Goal: Information Seeking & Learning: Learn about a topic

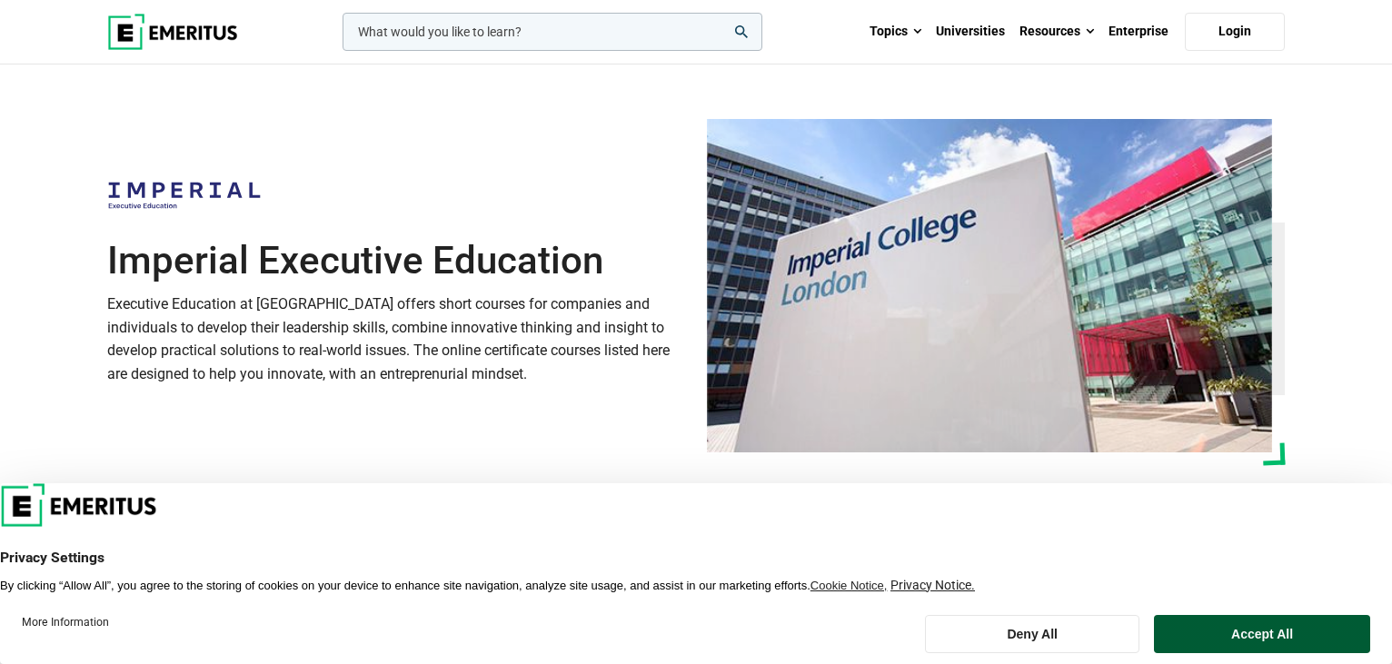
click at [1237, 636] on button "Accept All" at bounding box center [1262, 634] width 216 height 38
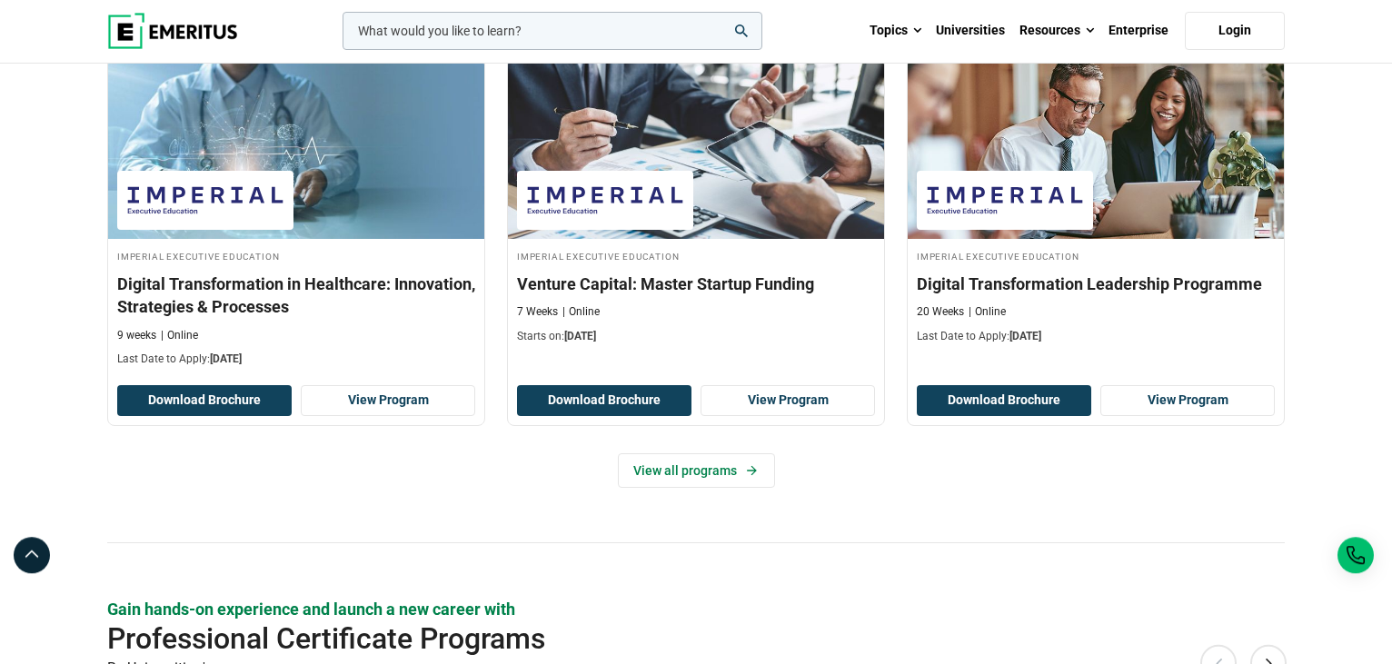
scroll to position [1390, 0]
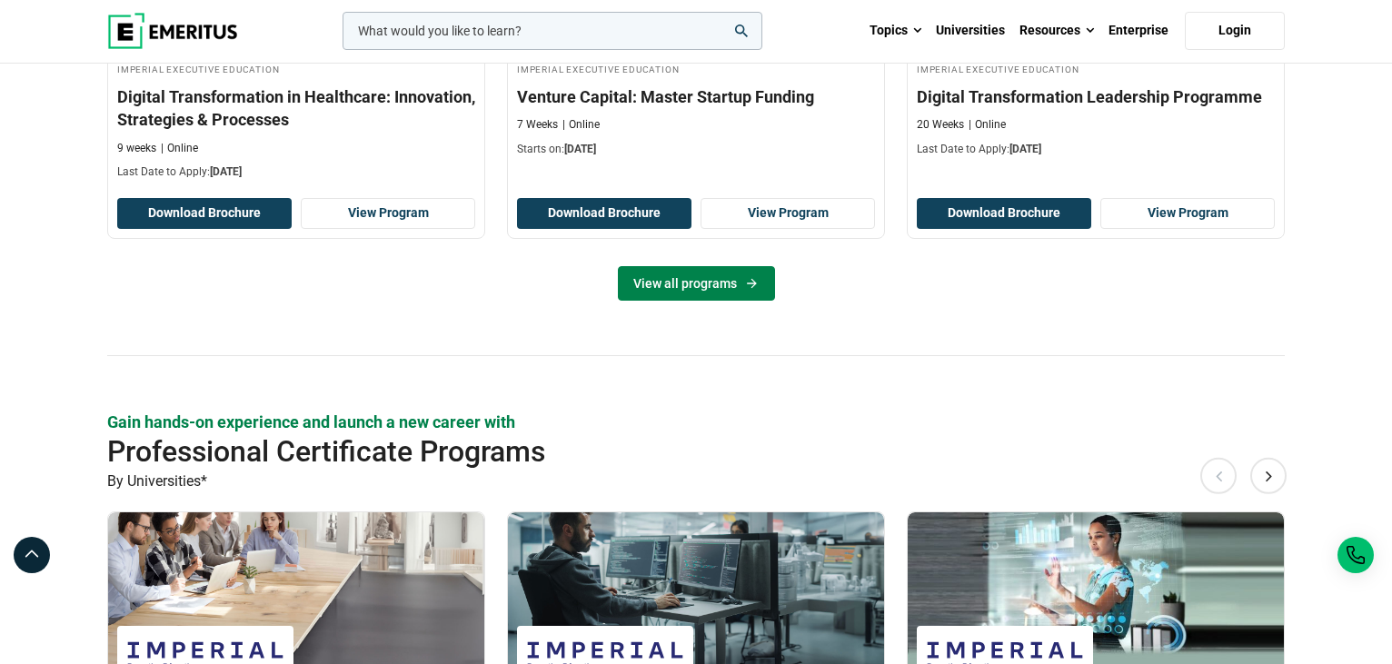
click at [679, 290] on link "View all programs" at bounding box center [696, 283] width 157 height 35
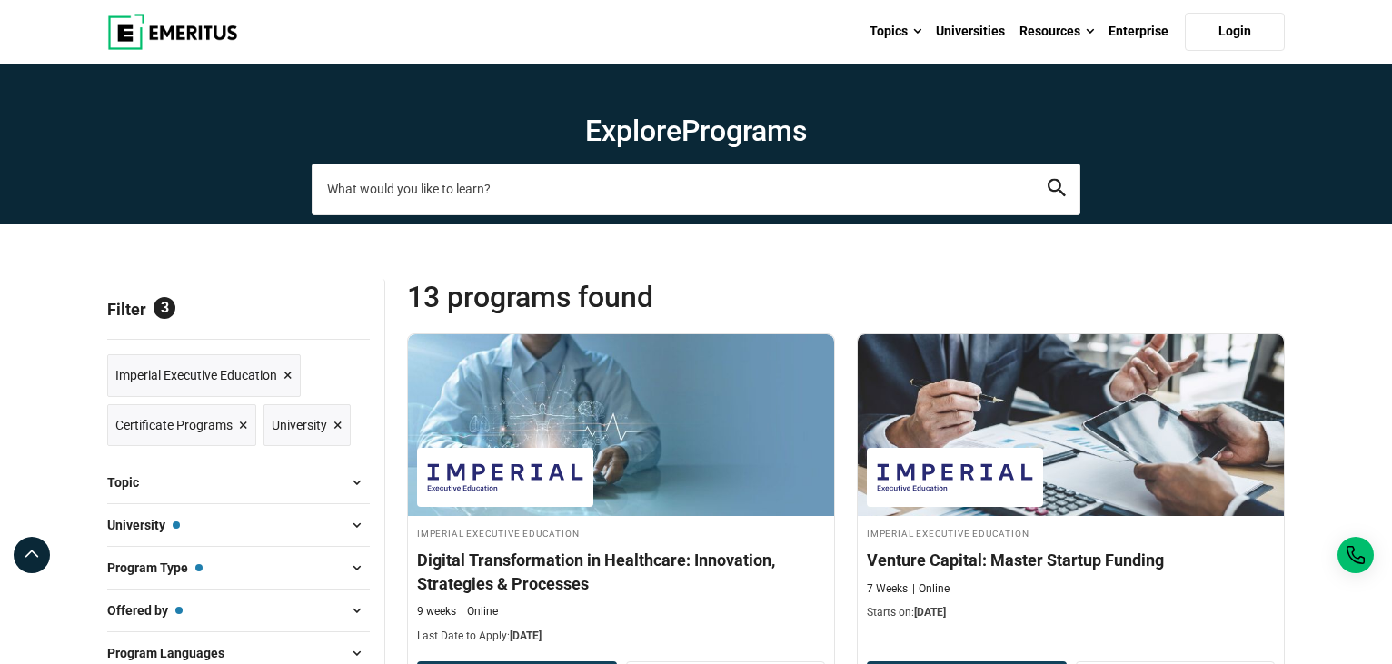
click at [489, 193] on input "search-page" at bounding box center [696, 189] width 769 height 51
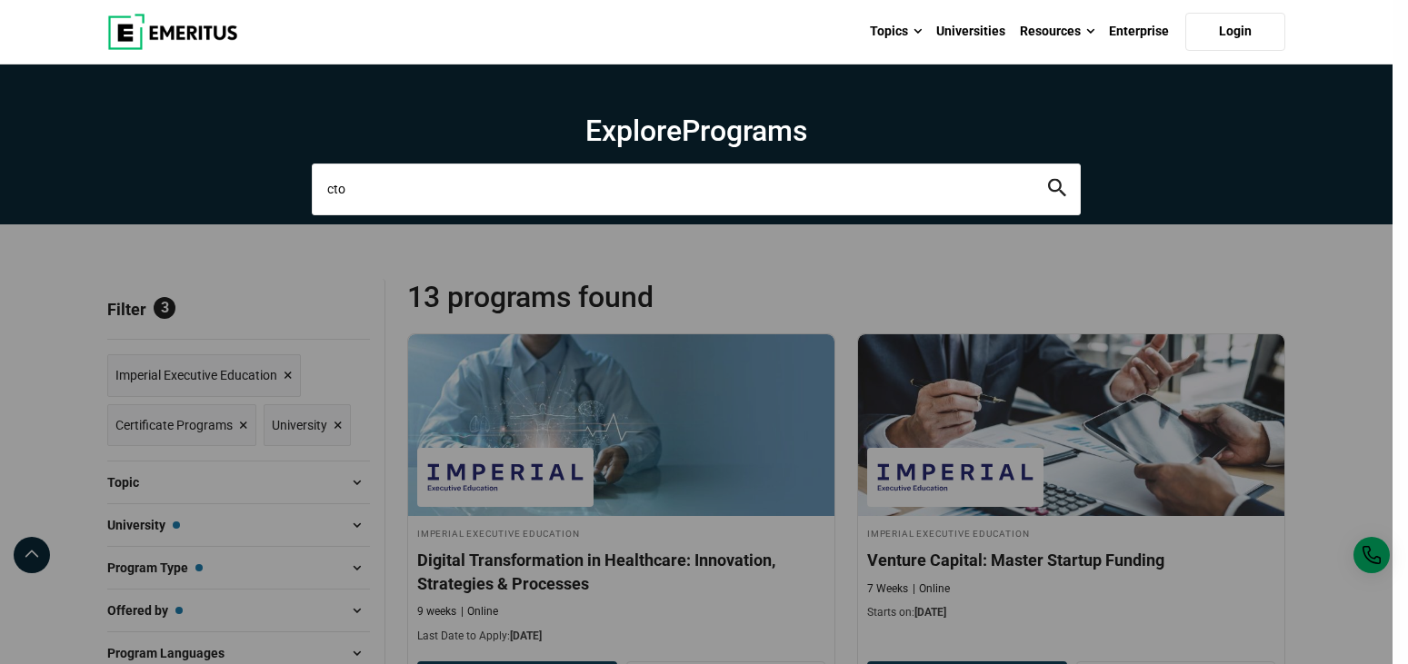
type input "cto"
click at [1048, 179] on button "search" at bounding box center [1057, 189] width 18 height 21
